Goal: Task Accomplishment & Management: Complete application form

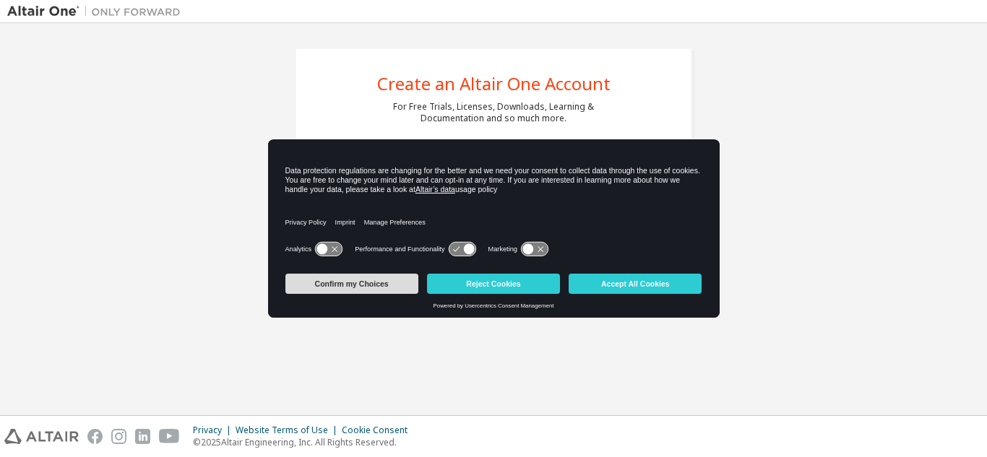
click at [340, 291] on button "Confirm my Choices" at bounding box center [351, 284] width 133 height 20
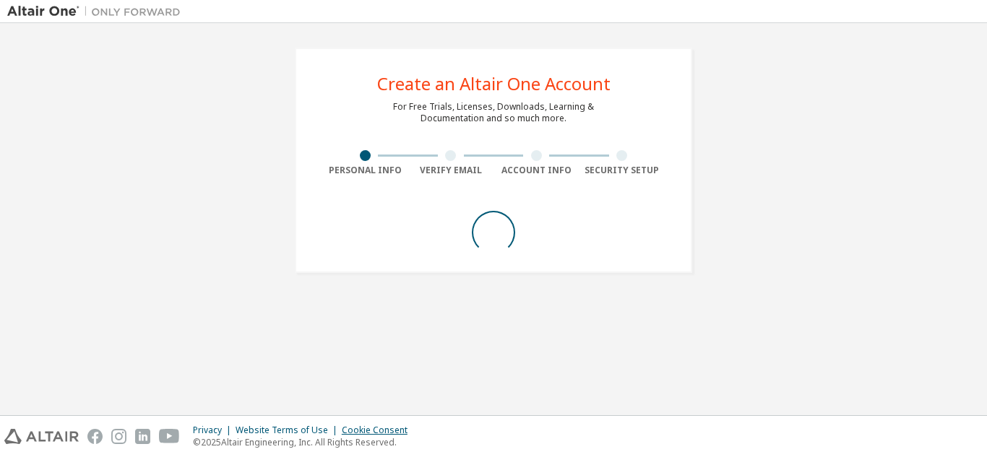
click at [384, 428] on div "Cookie Consent" at bounding box center [379, 431] width 74 height 12
